Goal: Check status: Check status

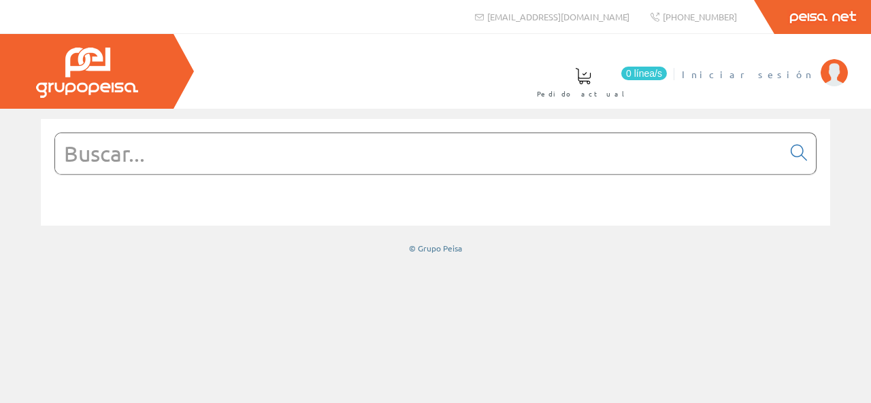
click at [799, 74] on span "Iniciar sesión" at bounding box center [748, 74] width 132 height 14
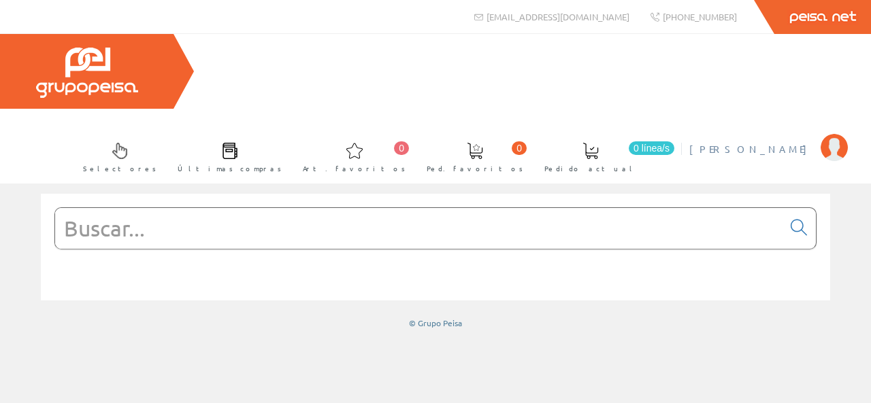
click at [765, 131] on link "[PERSON_NAME]" at bounding box center [768, 137] width 158 height 13
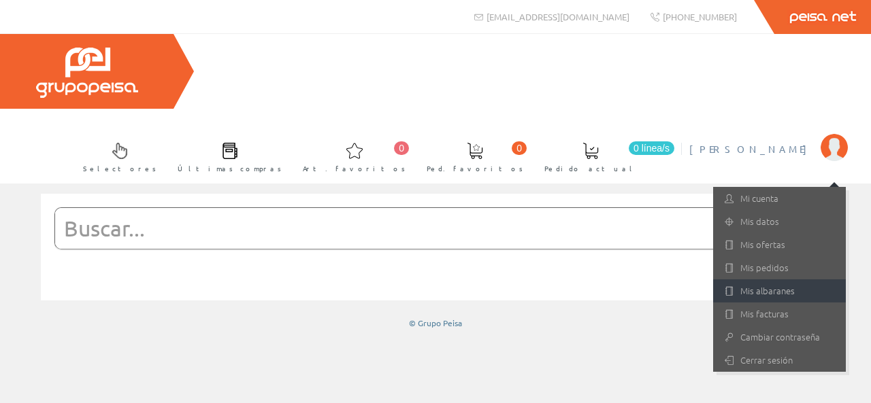
click at [764, 280] on link "Mis albaranes" at bounding box center [779, 291] width 133 height 23
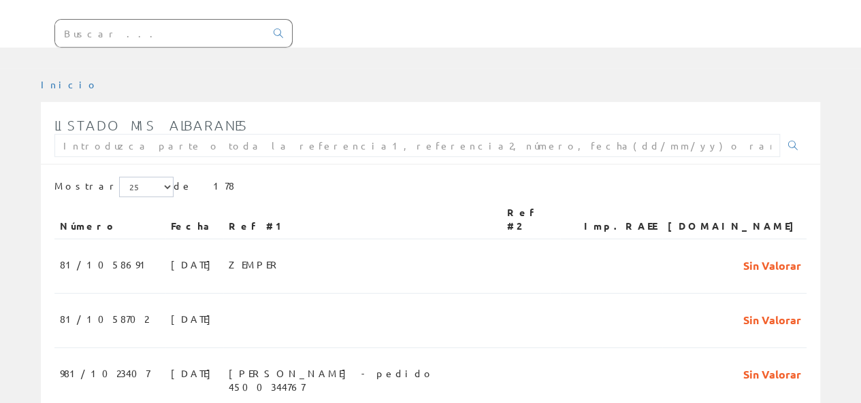
scroll to position [272, 0]
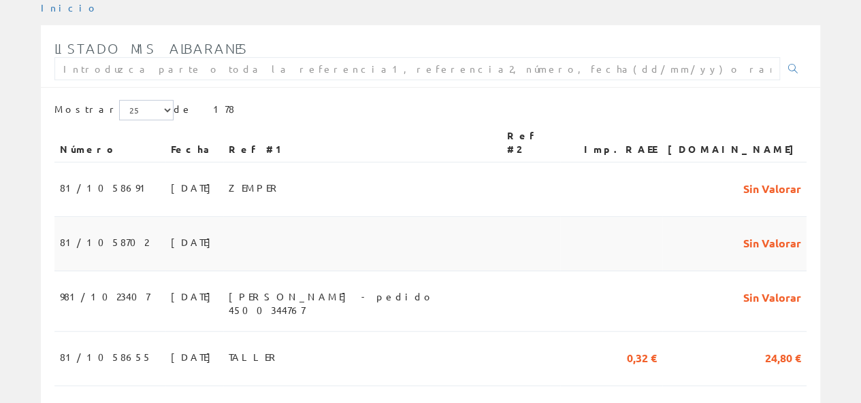
click at [171, 231] on span "29/09/2025" at bounding box center [194, 242] width 47 height 23
